Goal: Task Accomplishment & Management: Use online tool/utility

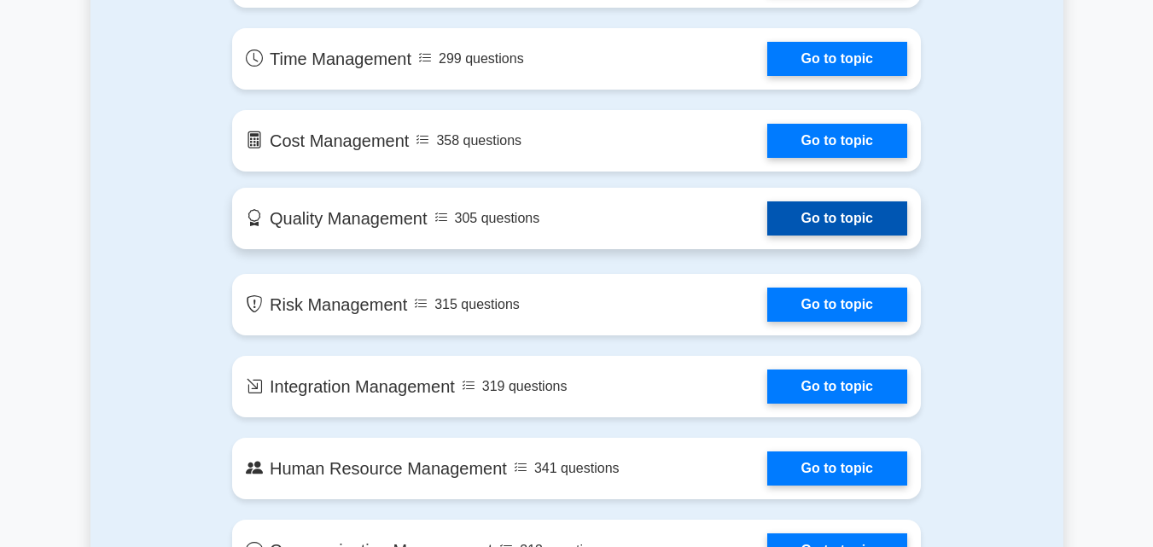
scroll to position [1087, 0]
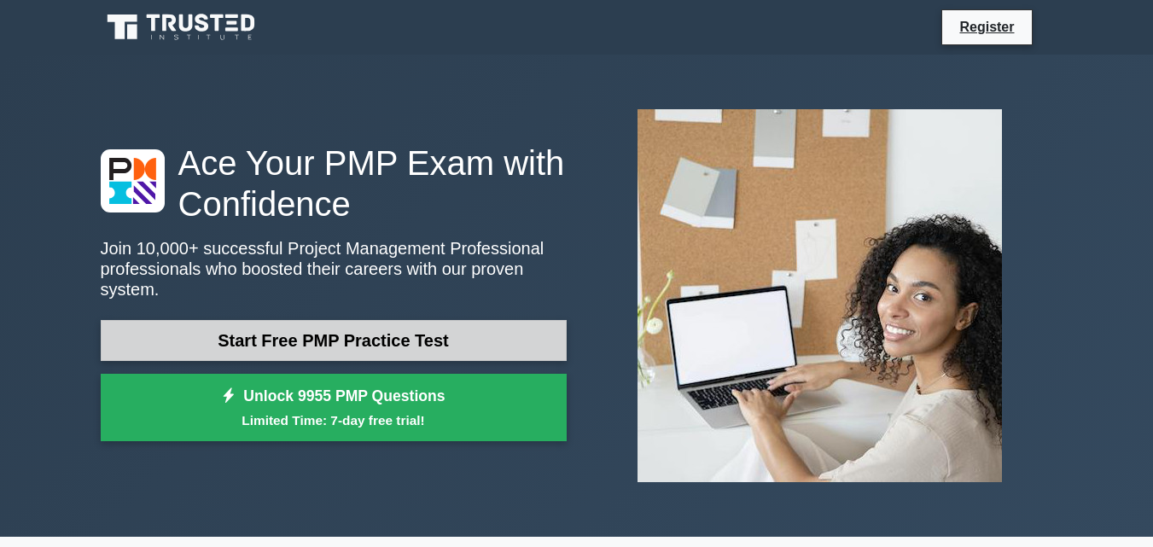
click at [230, 323] on link "Start Free PMP Practice Test" at bounding box center [334, 340] width 466 height 41
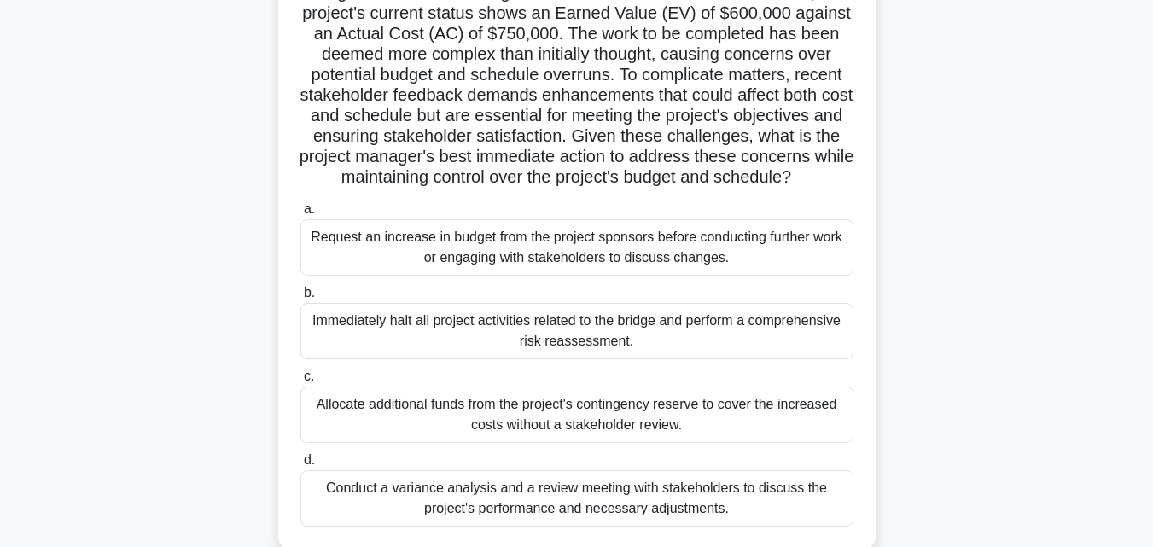
scroll to position [375, 0]
